Goal: Information Seeking & Learning: Learn about a topic

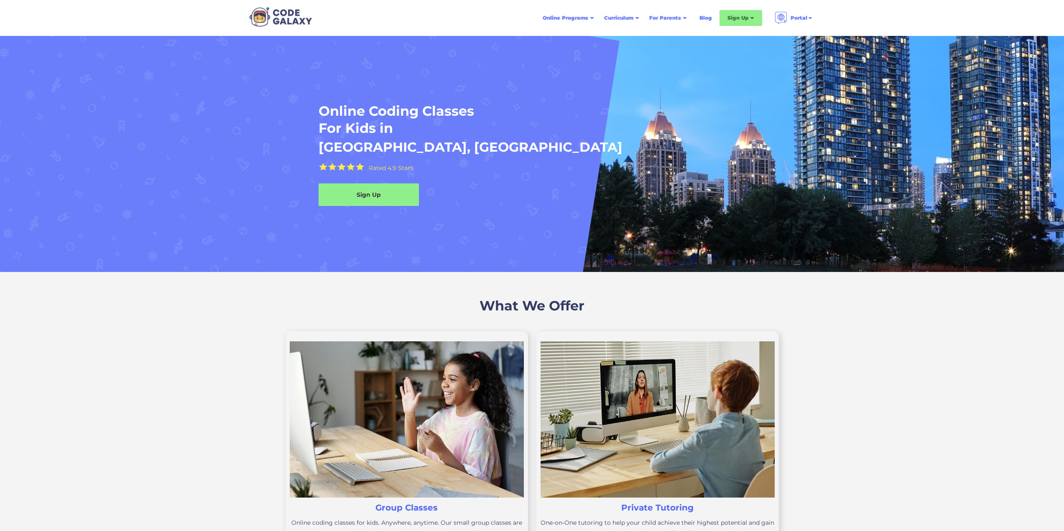
scroll to position [125, 0]
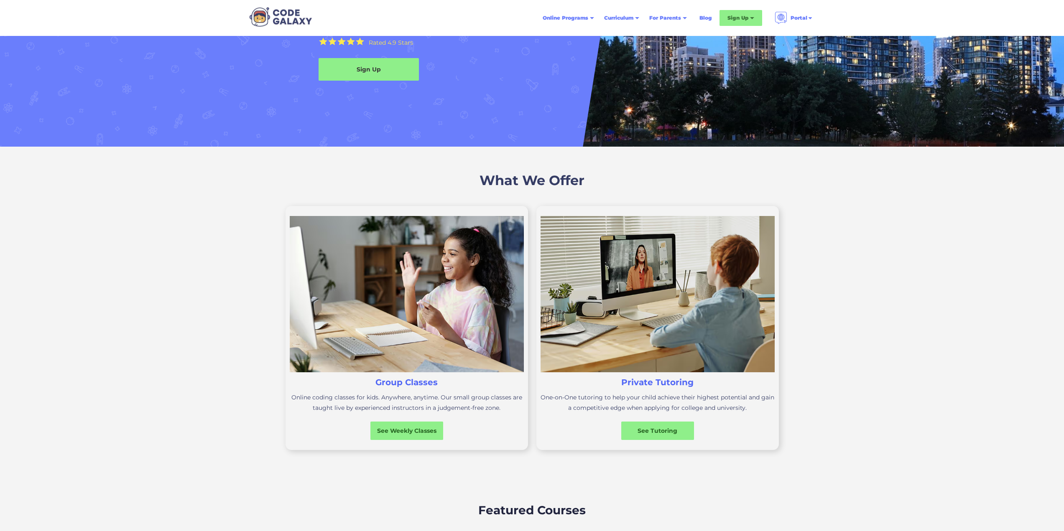
click at [638, 262] on img at bounding box center [657, 294] width 234 height 156
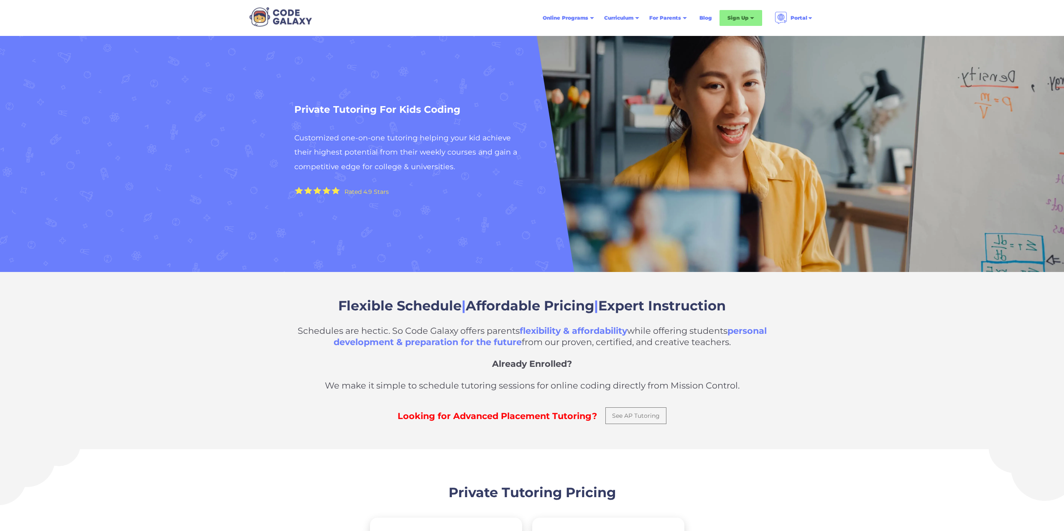
scroll to position [209, 0]
